Goal: Task Accomplishment & Management: Manage account settings

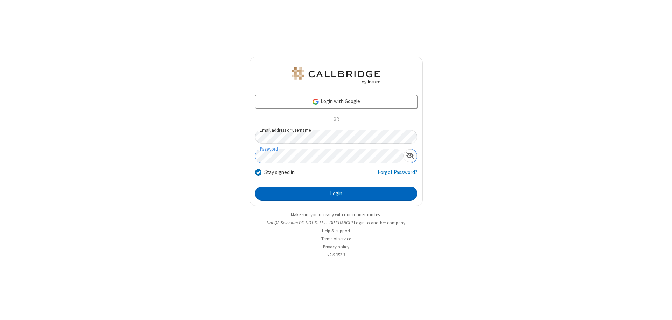
click at [336, 194] on button "Login" at bounding box center [336, 194] width 162 height 14
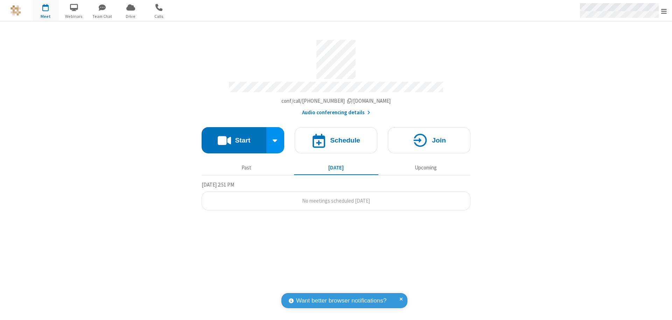
click at [664, 11] on span "Open menu" at bounding box center [664, 11] width 6 height 7
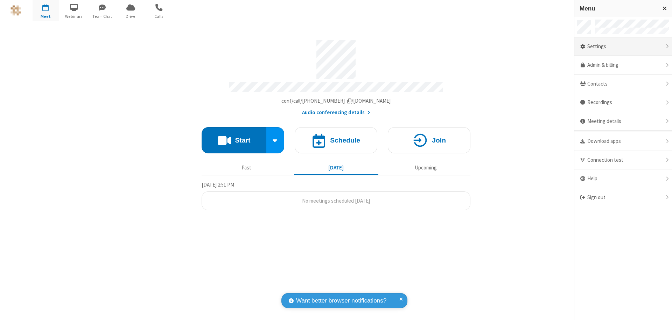
click at [623, 47] on div "Settings" at bounding box center [623, 46] width 98 height 19
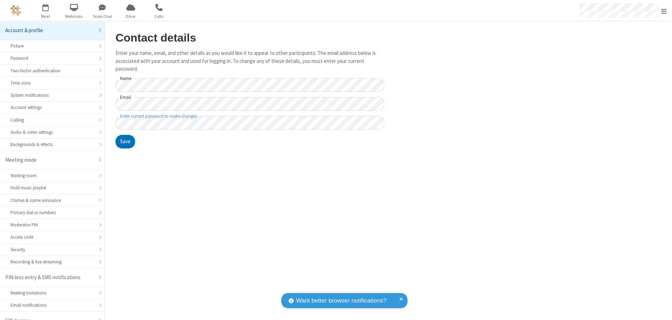
scroll to position [10, 0]
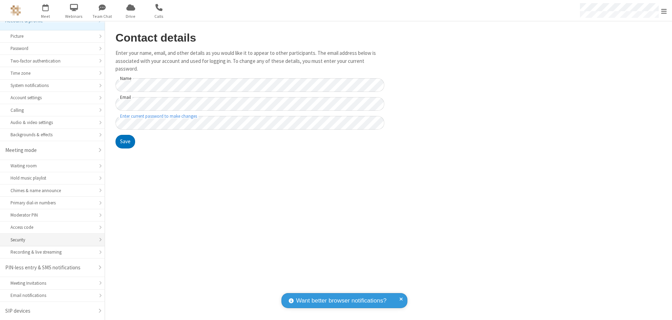
click at [50, 240] on div "Security" at bounding box center [52, 240] width 84 height 7
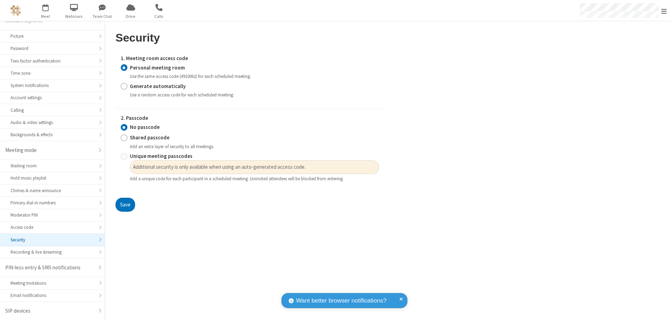
click at [124, 86] on input "Generate automatically" at bounding box center [124, 86] width 7 height 7
radio input "true"
click at [124, 131] on input "No passcode" at bounding box center [124, 127] width 7 height 7
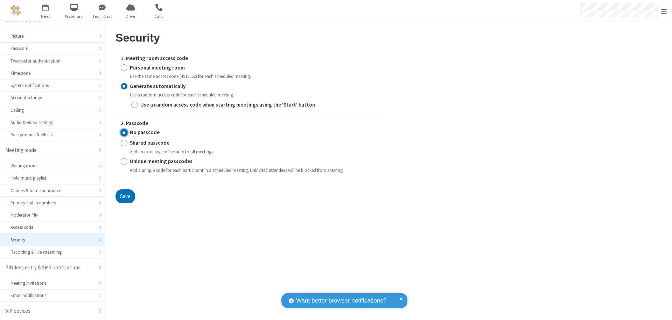
click at [125, 196] on button "Save" at bounding box center [125, 197] width 20 height 14
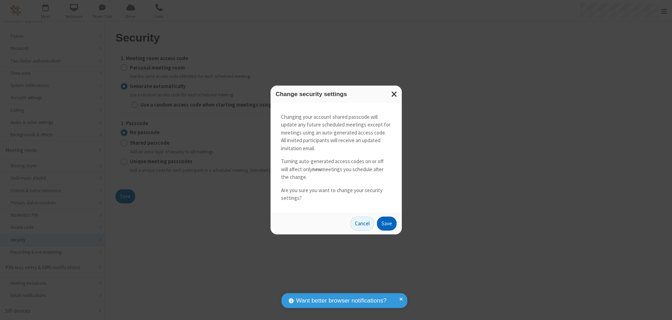
click at [386, 224] on button "Save" at bounding box center [387, 224] width 20 height 14
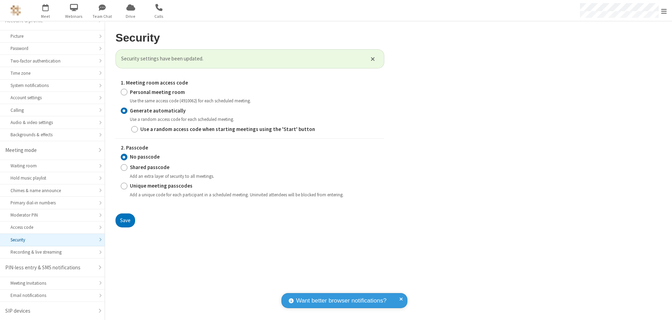
click at [664, 11] on span "Open menu" at bounding box center [664, 11] width 6 height 7
click at [45, 10] on span "button" at bounding box center [46, 7] width 26 height 12
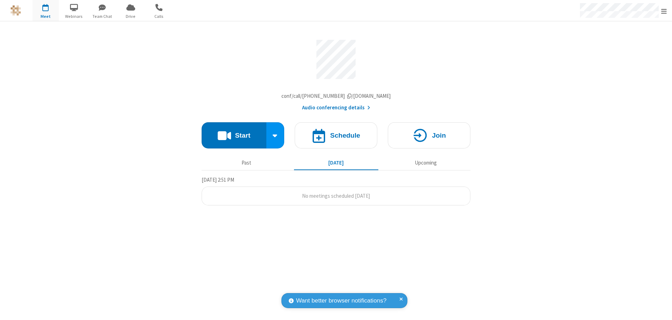
click at [336, 137] on h4 "Schedule" at bounding box center [345, 135] width 30 height 7
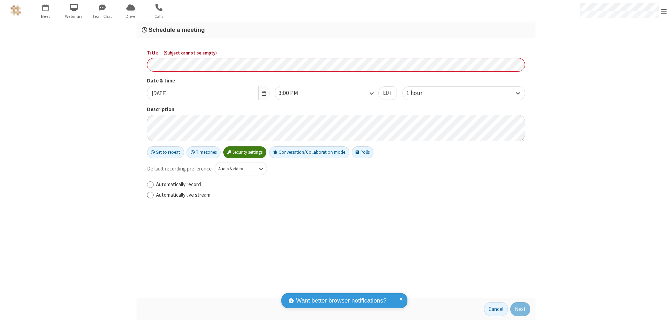
click at [336, 30] on h3 "Schedule a meeting" at bounding box center [336, 30] width 388 height 7
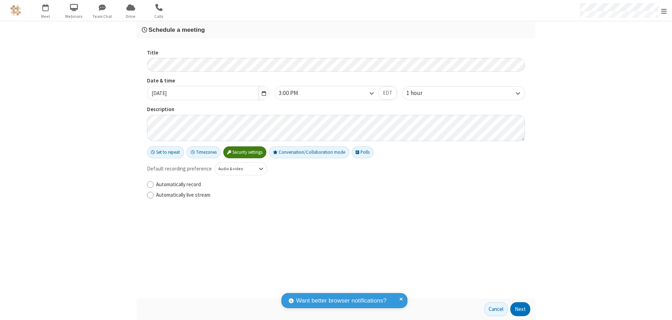
click at [520, 310] on button "Next" at bounding box center [520, 310] width 20 height 14
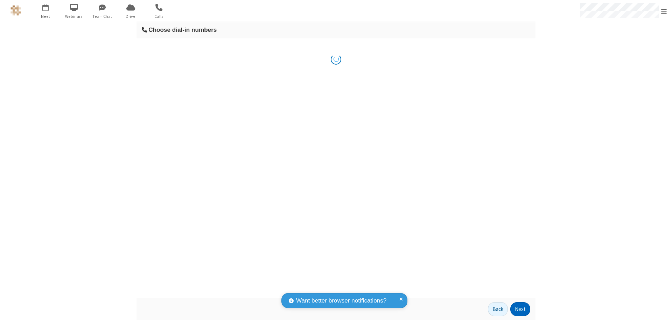
click at [520, 310] on button "Next" at bounding box center [520, 310] width 20 height 14
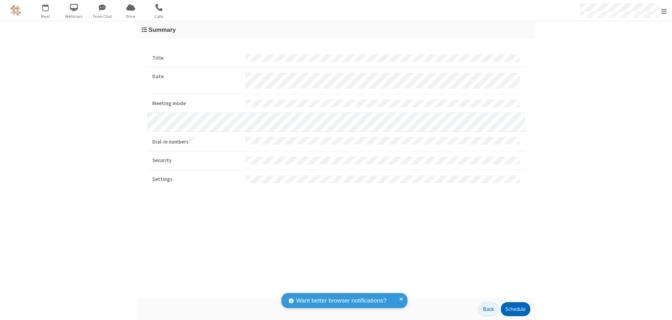
click at [515, 310] on button "Schedule" at bounding box center [515, 310] width 29 height 14
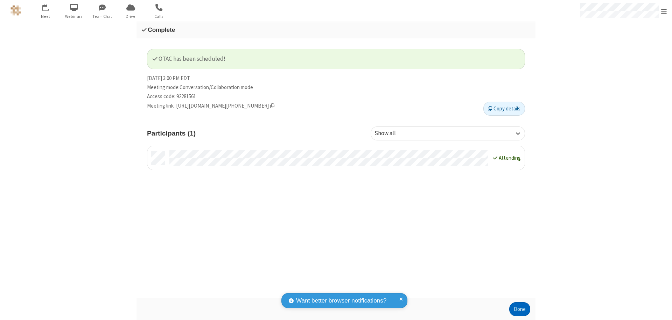
click at [520, 310] on button "Done" at bounding box center [519, 310] width 21 height 14
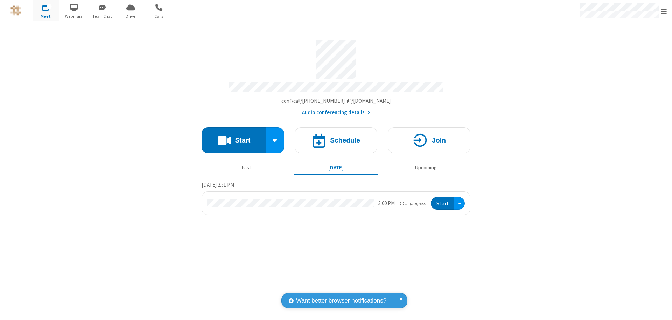
click at [443, 200] on button "Start" at bounding box center [442, 203] width 23 height 13
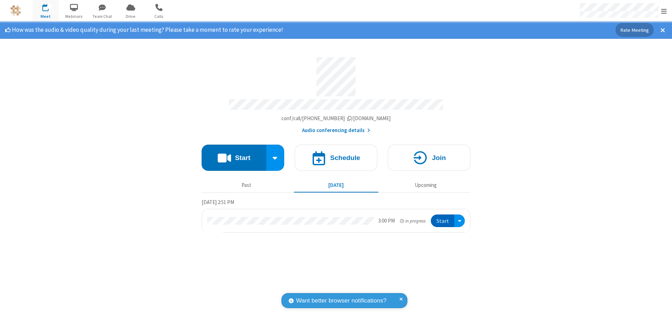
click at [664, 11] on span "Open menu" at bounding box center [664, 11] width 6 height 7
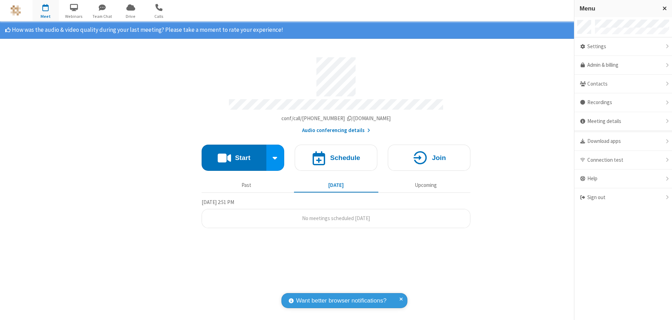
click at [623, 47] on div "Settings" at bounding box center [623, 46] width 98 height 19
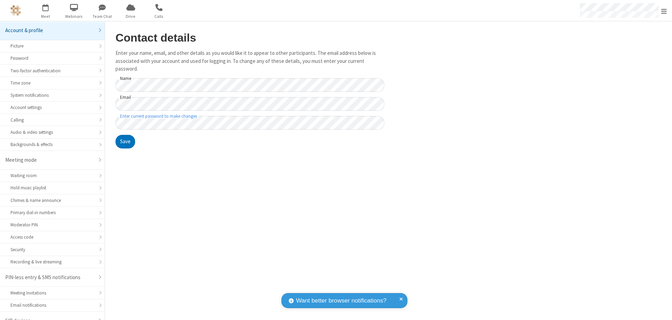
scroll to position [10, 0]
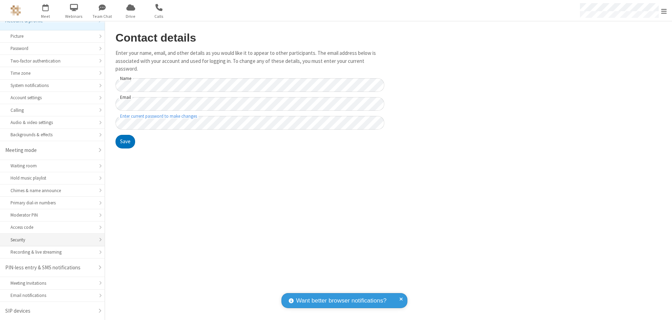
click at [50, 240] on div "Security" at bounding box center [52, 240] width 84 height 7
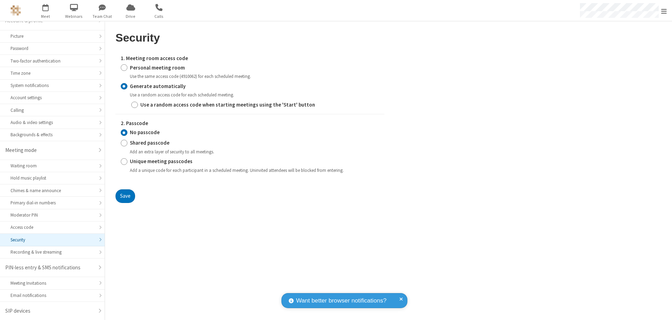
click at [124, 68] on input "Personal meeting room" at bounding box center [124, 67] width 7 height 7
radio input "true"
click at [124, 129] on input "No passcode" at bounding box center [124, 132] width 7 height 7
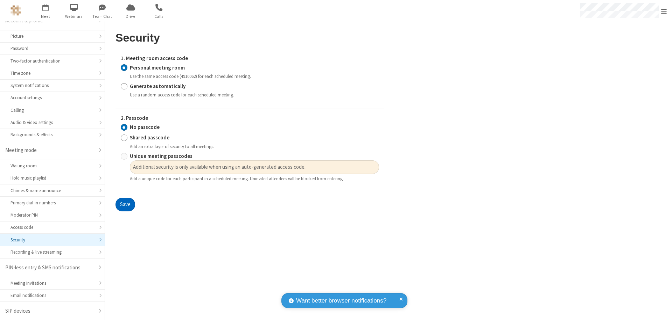
click at [125, 205] on button "Save" at bounding box center [125, 205] width 20 height 14
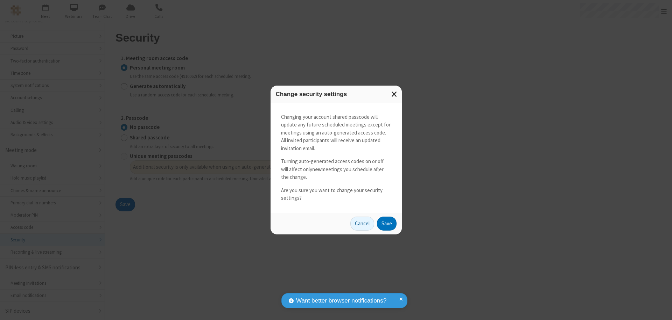
click at [386, 224] on button "Save" at bounding box center [387, 224] width 20 height 14
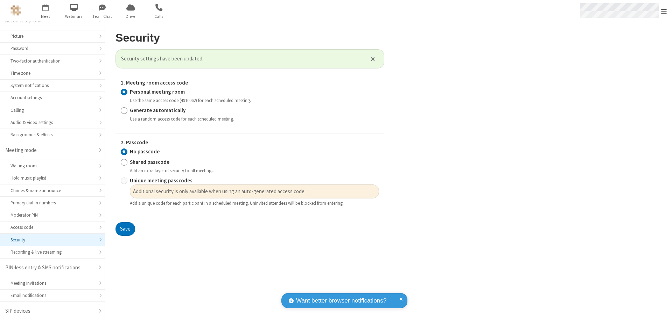
click at [664, 10] on span "Open menu" at bounding box center [664, 11] width 6 height 7
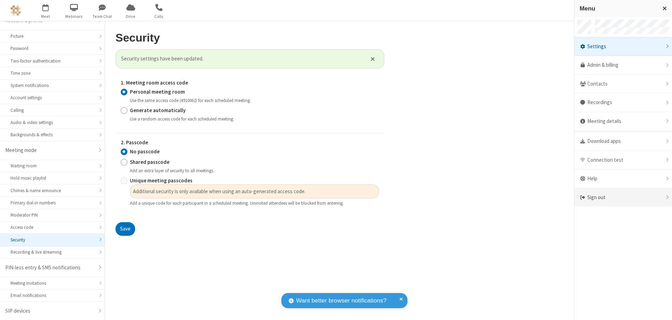
click at [623, 198] on div "Sign out" at bounding box center [623, 198] width 98 height 19
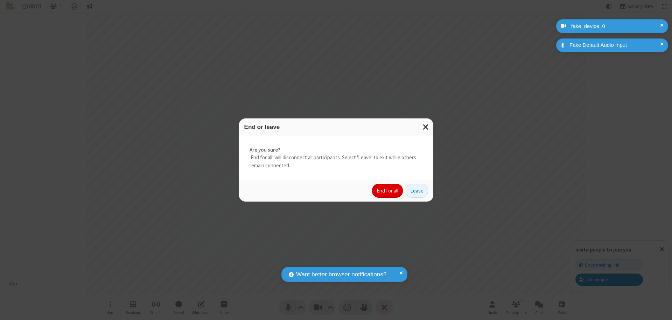
click at [388, 191] on button "End for all" at bounding box center [387, 191] width 31 height 14
